Goal: Task Accomplishment & Management: Use online tool/utility

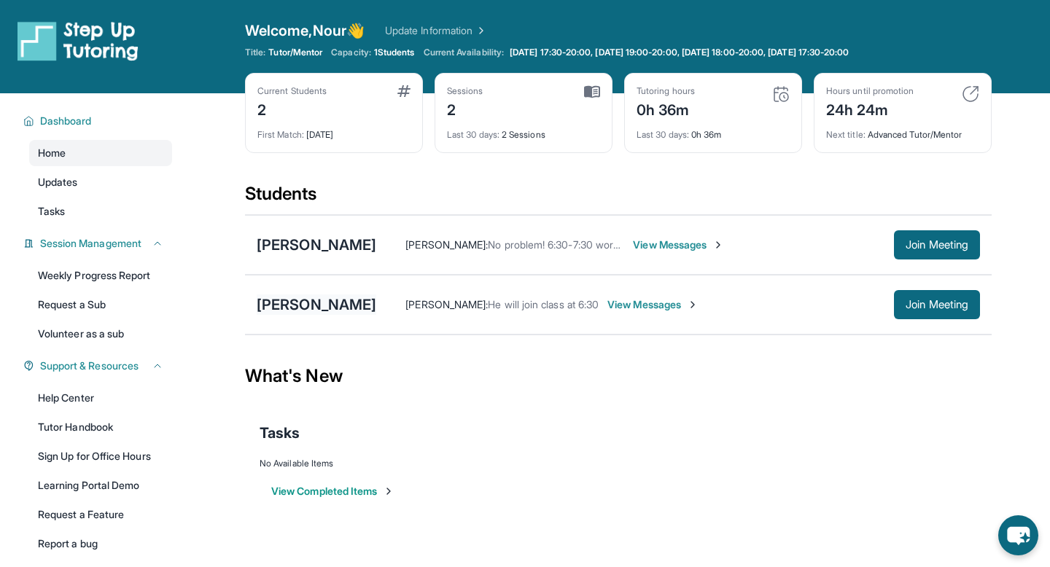
click at [290, 304] on div "[PERSON_NAME]" at bounding box center [317, 305] width 120 height 20
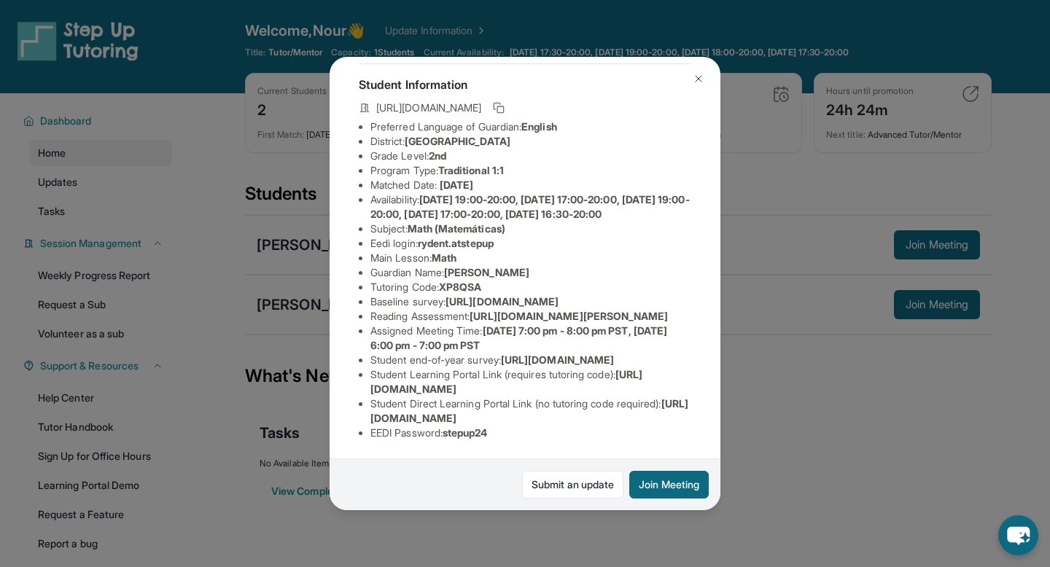
scroll to position [203, 525]
drag, startPoint x: 370, startPoint y: 200, endPoint x: 741, endPoint y: 229, distance: 372.3
click at [741, 229] on div "[PERSON_NAME] Guardian: [PERSON_NAME] Student Information [URL][DOMAIN_NAME] Pr…" at bounding box center [525, 283] width 1050 height 567
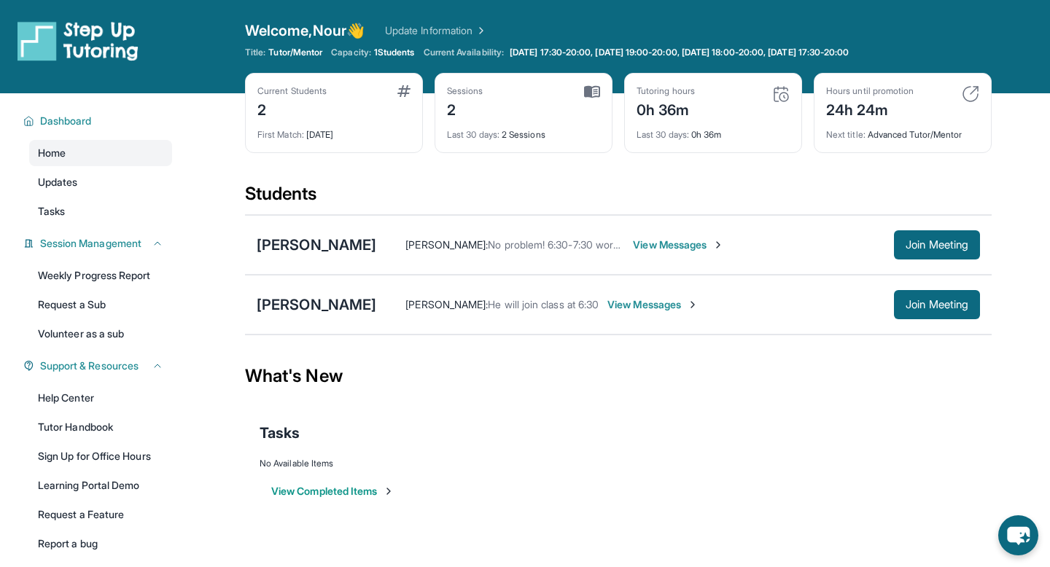
copy span "[URL][DOMAIN_NAME]"
click at [294, 299] on div "[PERSON_NAME]" at bounding box center [317, 305] width 120 height 20
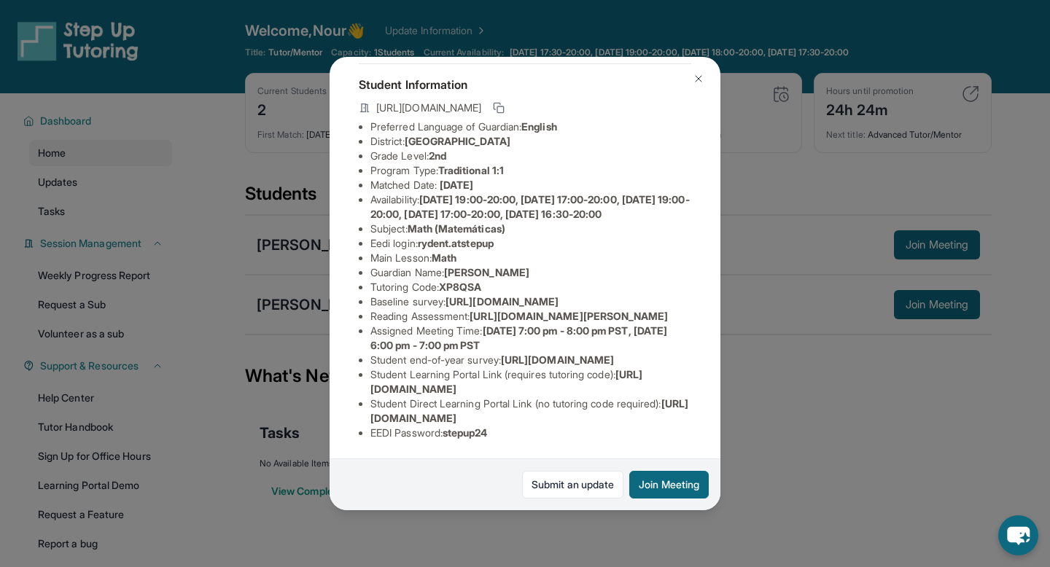
scroll to position [98, 525]
drag, startPoint x: 370, startPoint y: 304, endPoint x: 612, endPoint y: 336, distance: 244.2
click at [559, 308] on span "[URL][DOMAIN_NAME]" at bounding box center [502, 301] width 113 height 12
copy span "[URL][DOMAIN_NAME]"
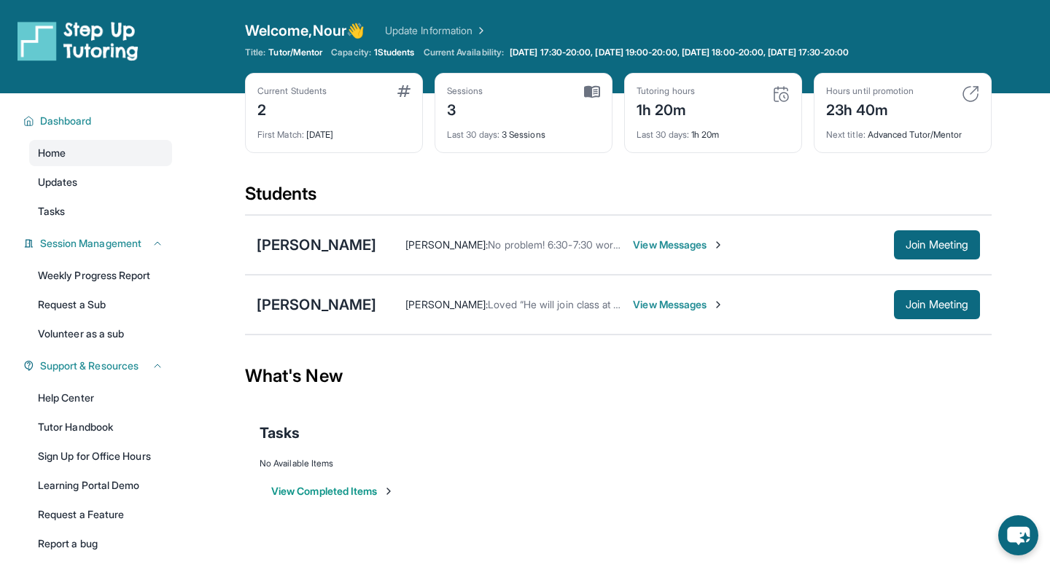
scroll to position [93, 0]
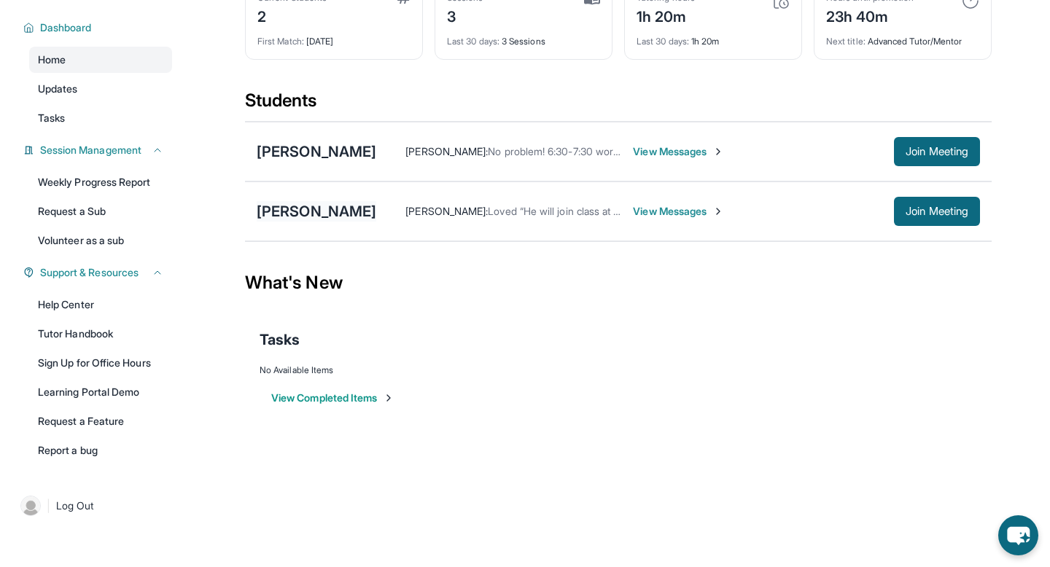
click at [302, 206] on div "[PERSON_NAME]" at bounding box center [317, 211] width 120 height 20
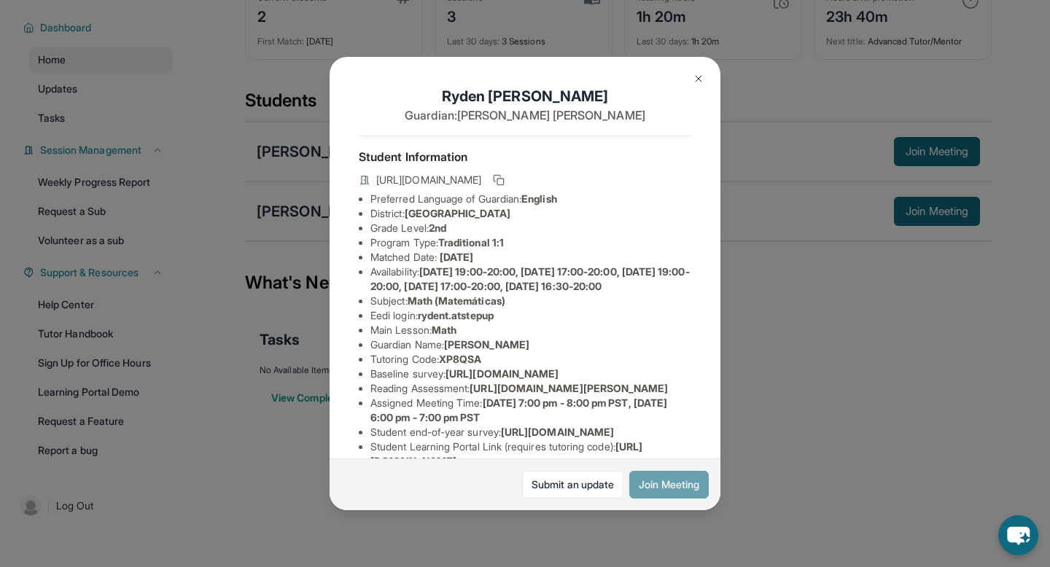
click at [653, 486] on button "Join Meeting" at bounding box center [668, 485] width 79 height 28
